Goal: Obtain resource: Download file/media

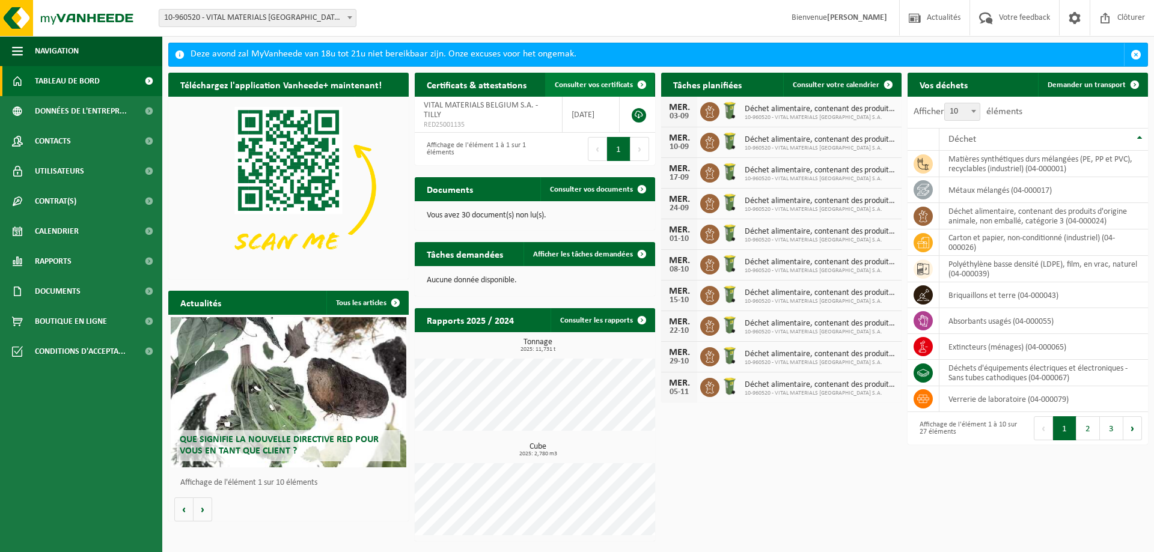
click at [575, 84] on span "Consulter vos certificats" at bounding box center [594, 85] width 78 height 8
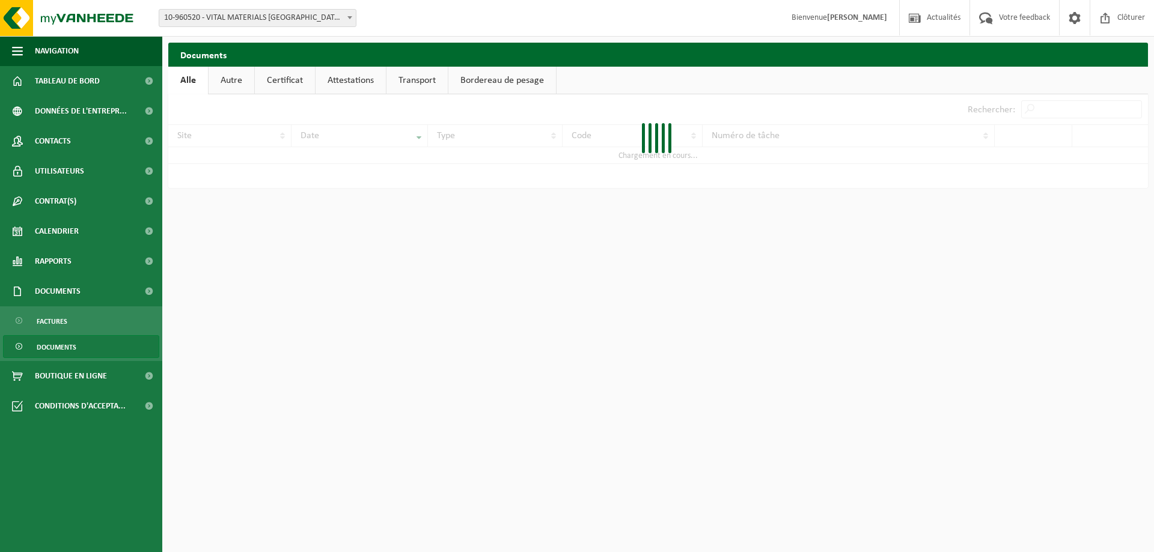
click at [346, 78] on link "Attestations" at bounding box center [351, 81] width 70 height 28
click at [292, 82] on link "Certificat" at bounding box center [284, 81] width 60 height 28
click at [240, 83] on link "Autre" at bounding box center [231, 81] width 46 height 28
click at [275, 81] on link "Certificat" at bounding box center [286, 81] width 60 height 28
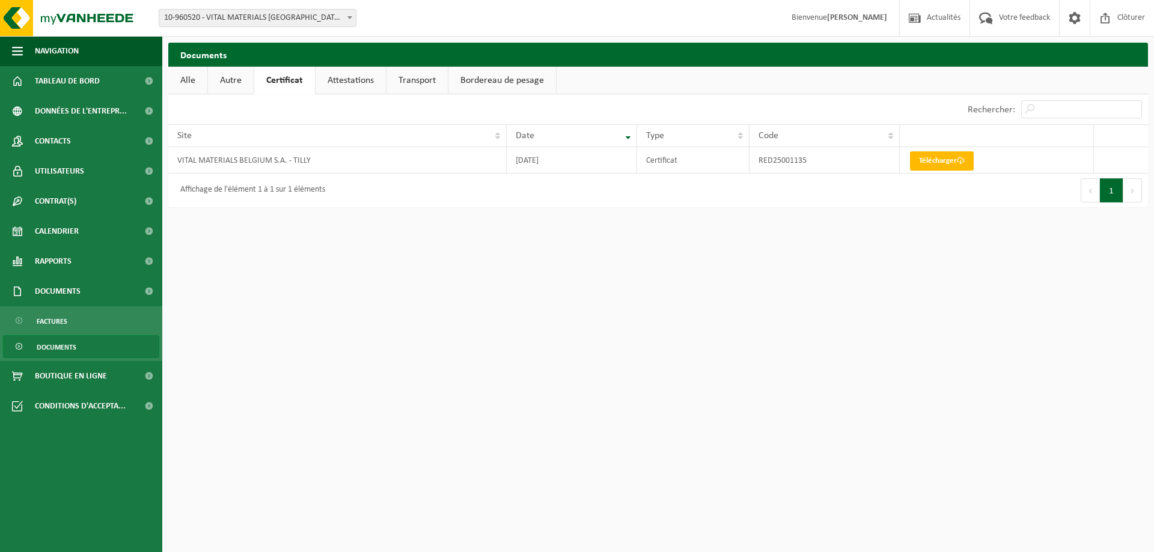
click at [367, 85] on link "Attestations" at bounding box center [351, 81] width 70 height 28
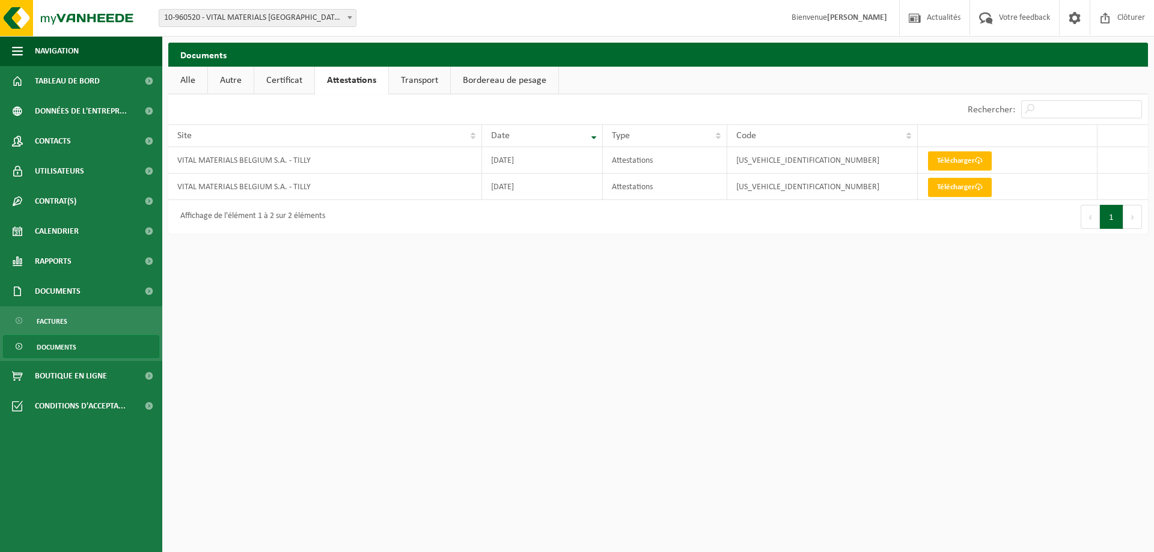
click at [400, 84] on link "Transport" at bounding box center [419, 81] width 61 height 28
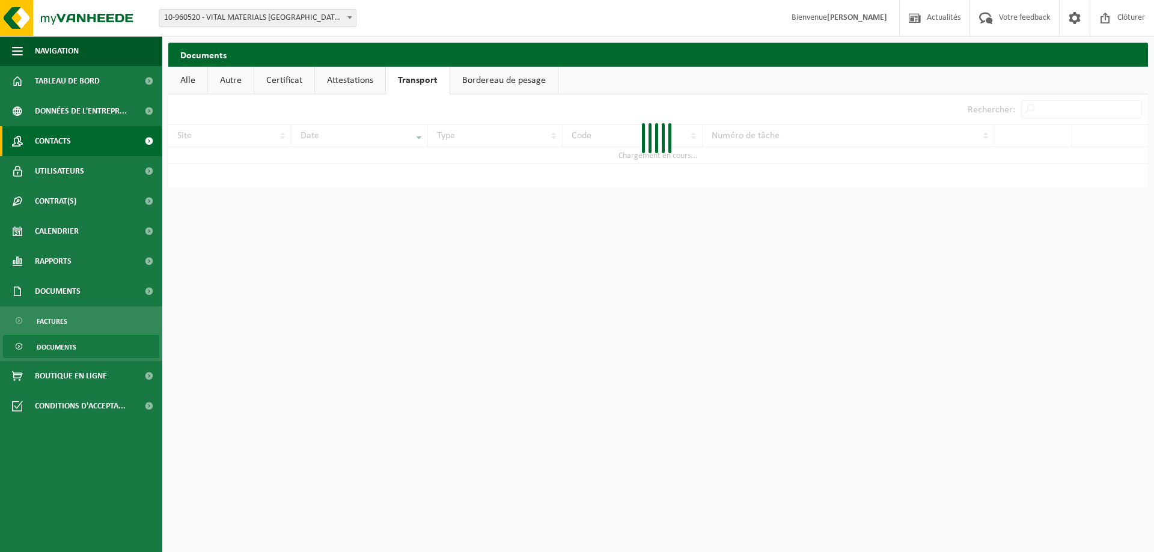
click at [99, 149] on link "Contacts" at bounding box center [81, 141] width 162 height 30
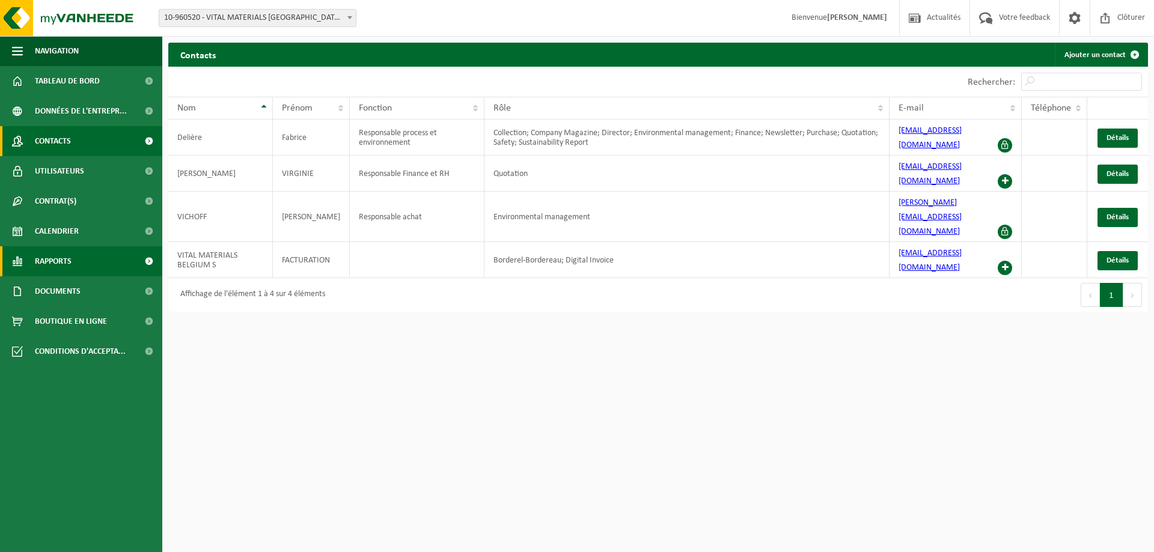
click at [82, 266] on link "Rapports" at bounding box center [81, 261] width 162 height 30
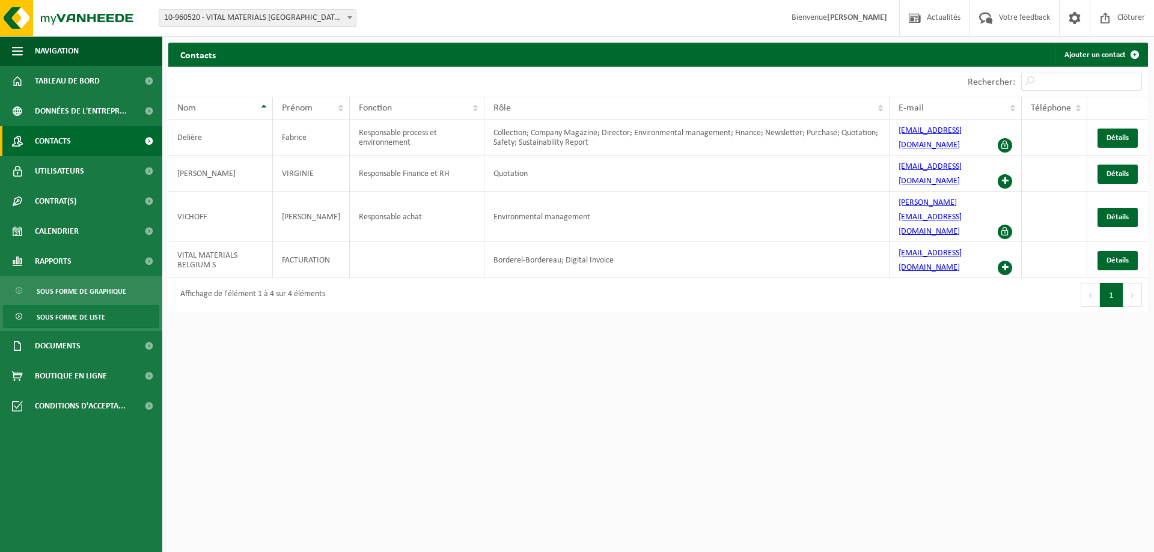
click at [75, 318] on span "Sous forme de liste" at bounding box center [71, 317] width 69 height 23
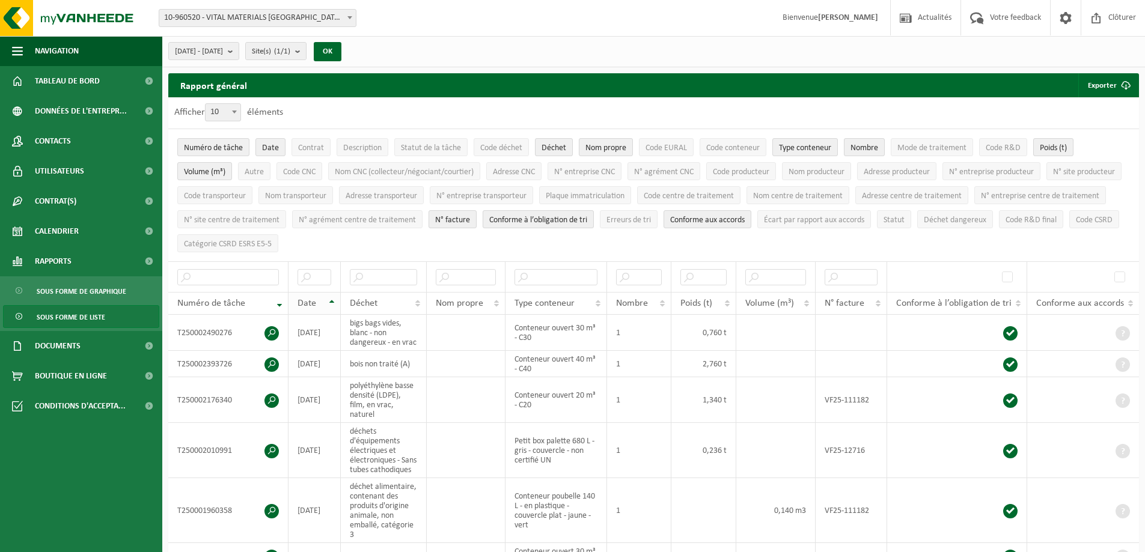
click at [331, 297] on th "Date" at bounding box center [315, 303] width 52 height 23
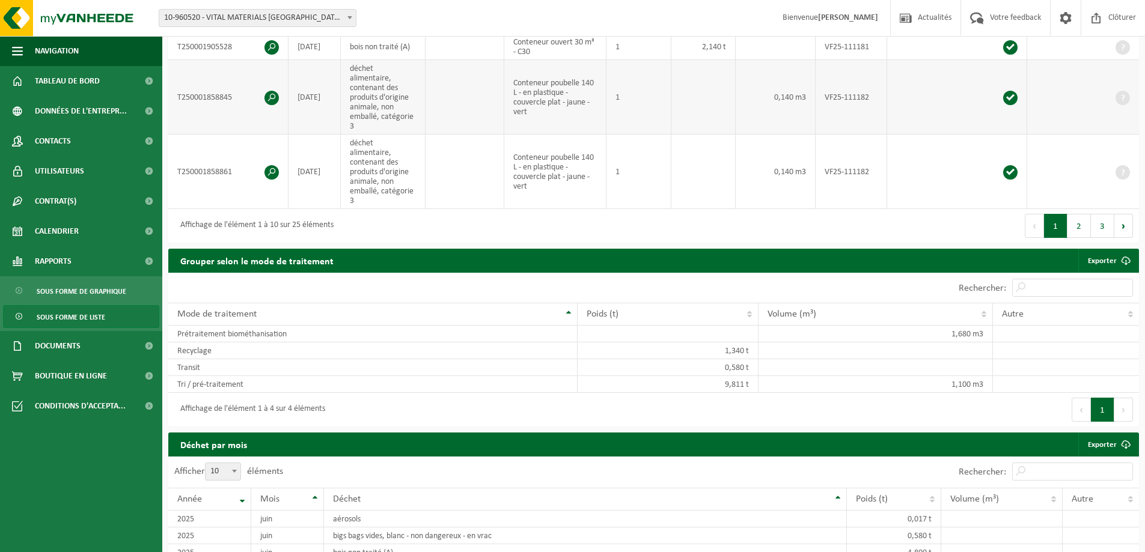
scroll to position [361, 0]
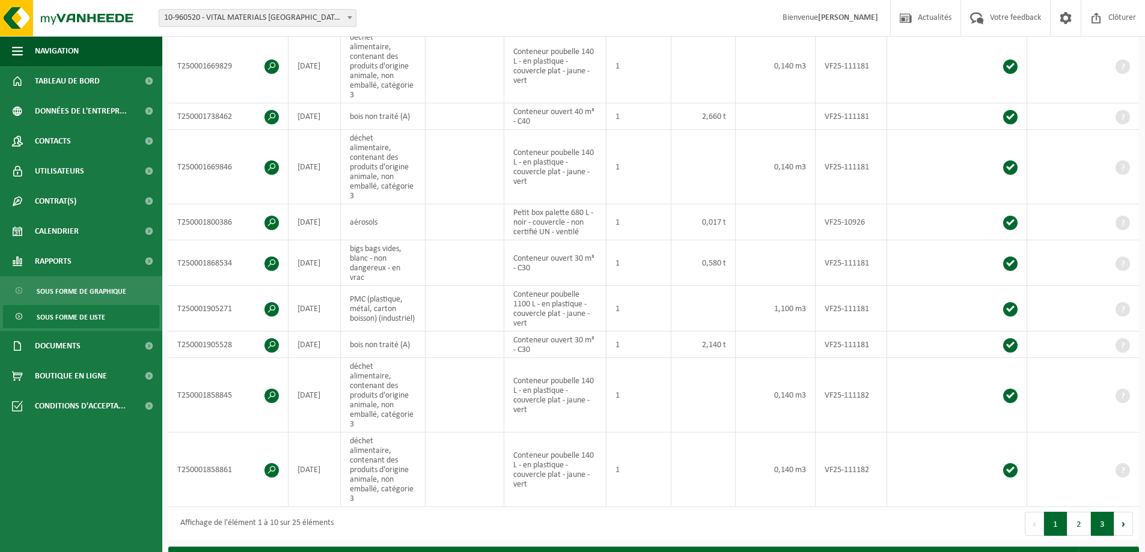
click at [1102, 512] on button "3" at bounding box center [1102, 524] width 23 height 24
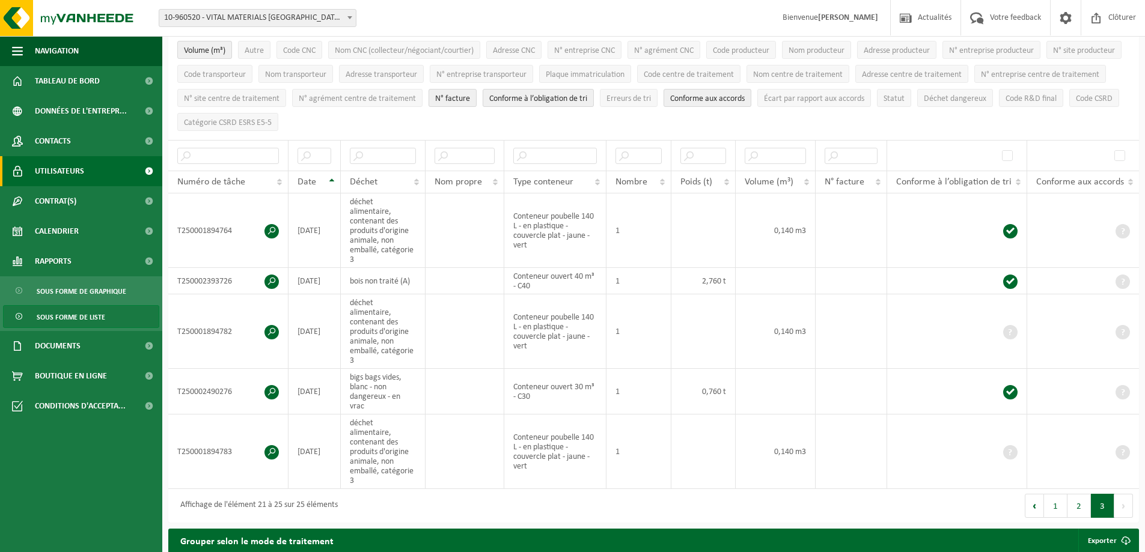
scroll to position [0, 0]
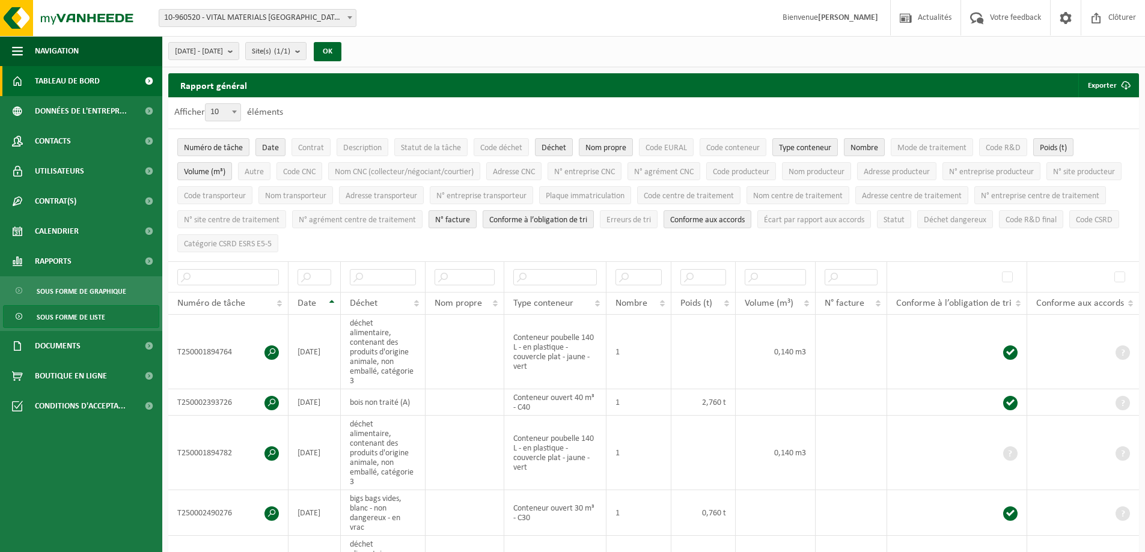
click at [95, 82] on span "Tableau de bord" at bounding box center [67, 81] width 65 height 30
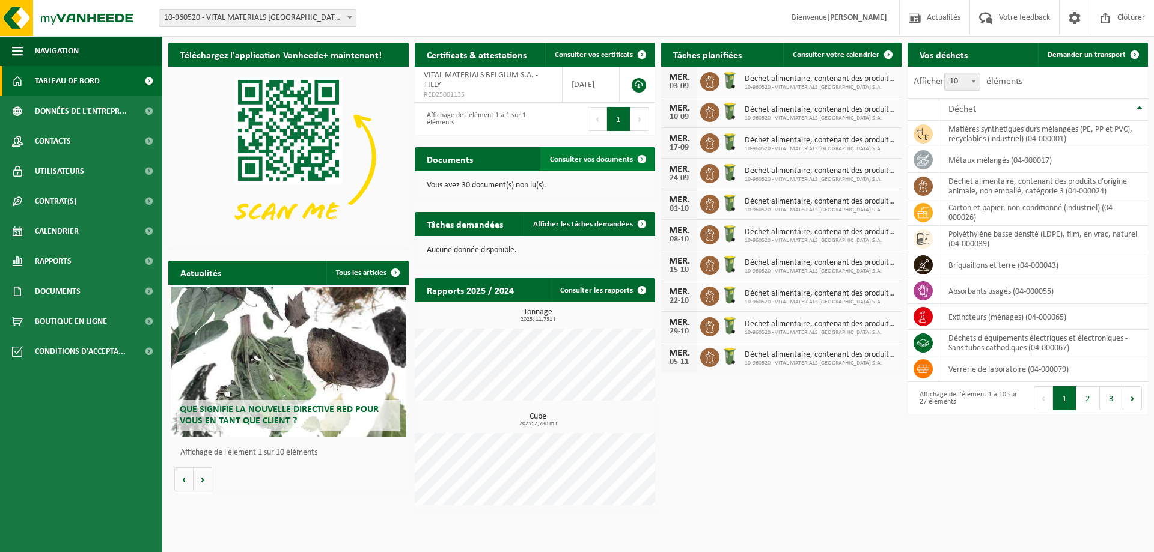
click at [585, 163] on span "Consulter vos documents" at bounding box center [591, 160] width 83 height 8
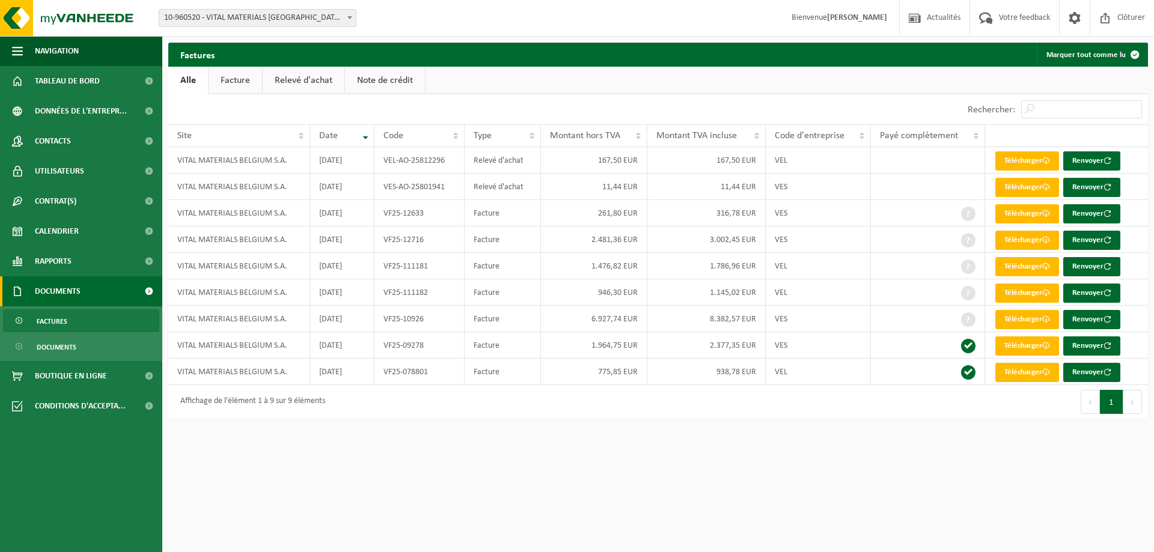
click at [302, 79] on link "Relevé d'achat" at bounding box center [304, 81] width 82 height 28
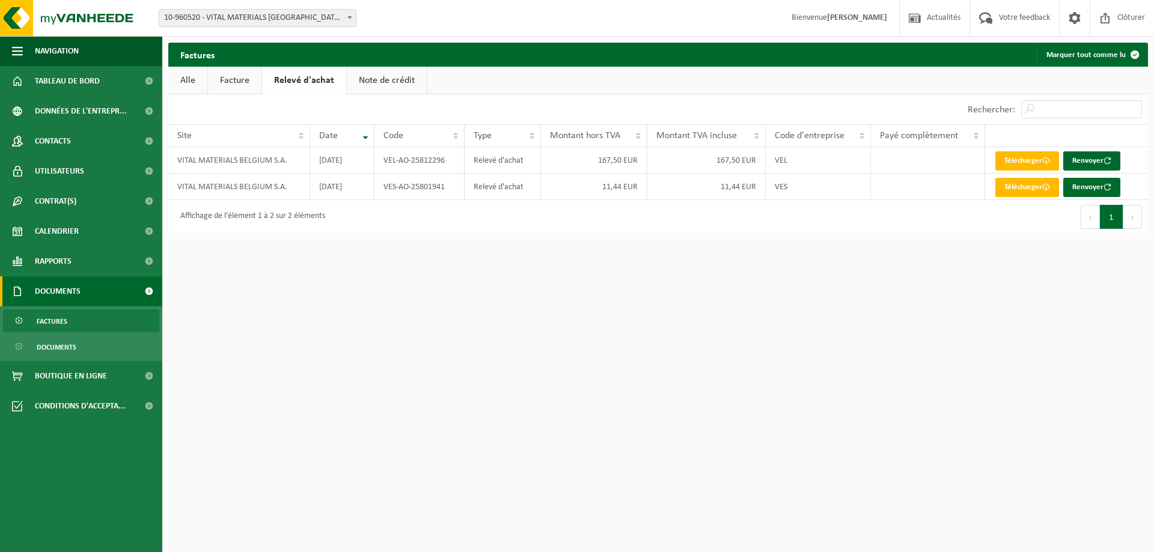
click at [388, 82] on link "Note de crédit" at bounding box center [387, 81] width 80 height 28
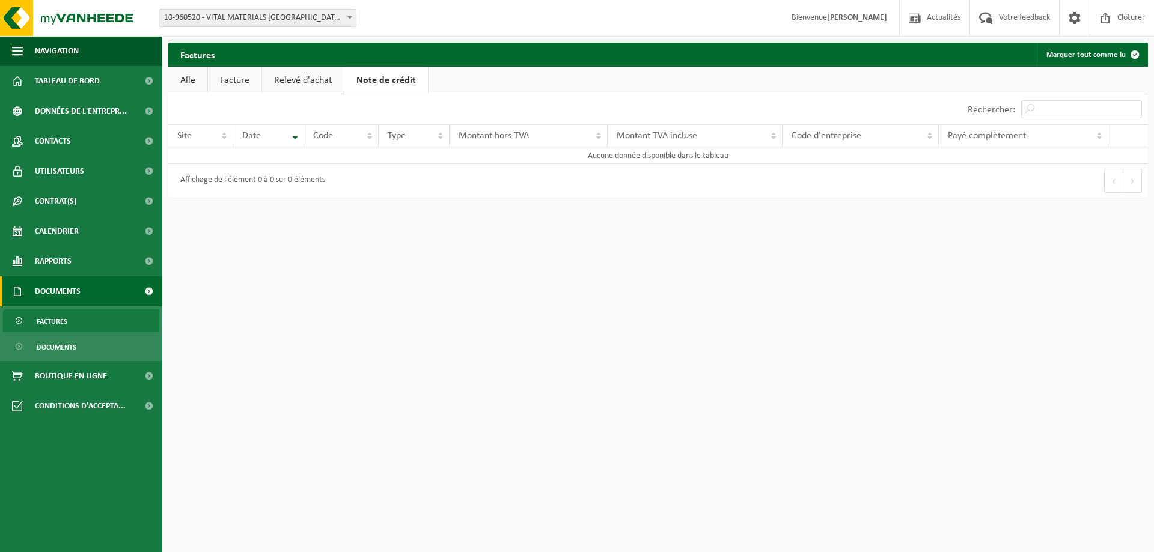
click at [311, 80] on link "Relevé d'achat" at bounding box center [303, 81] width 82 height 28
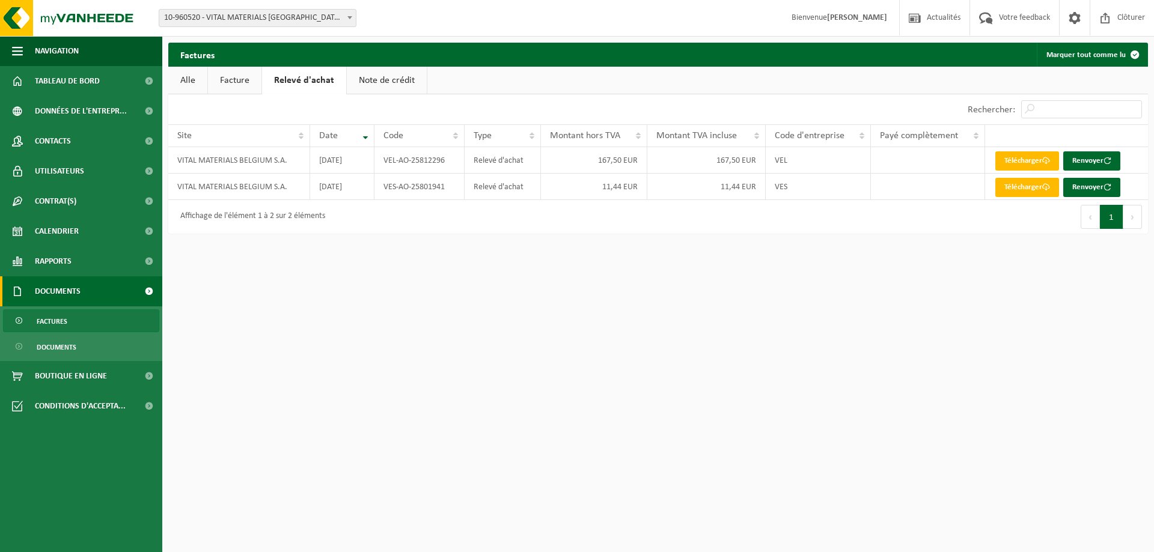
click at [238, 76] on link "Facture" at bounding box center [234, 81] width 53 height 28
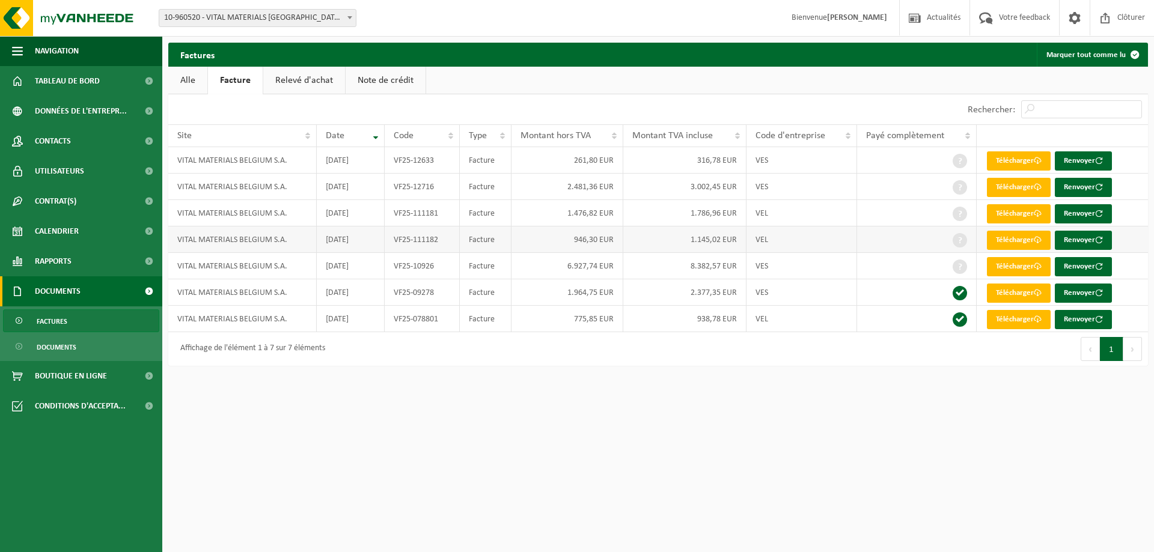
click at [1003, 250] on td "Télécharger Renvoyer" at bounding box center [1062, 240] width 171 height 26
click at [1006, 246] on link "Télécharger" at bounding box center [1019, 240] width 64 height 19
click at [1010, 165] on link "Télécharger" at bounding box center [1019, 160] width 64 height 19
click at [1023, 246] on link "Télécharger" at bounding box center [1019, 240] width 64 height 19
